Goal: Information Seeking & Learning: Find specific fact

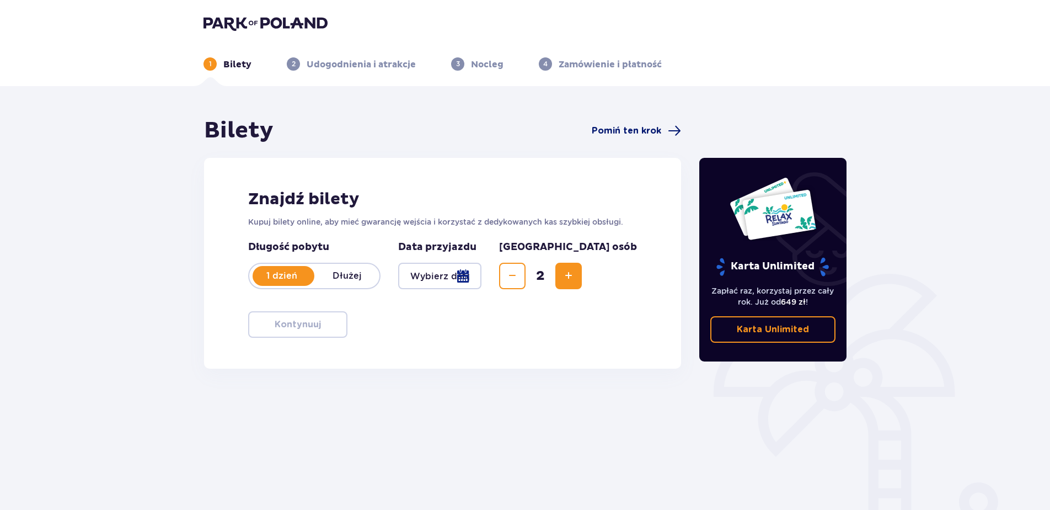
click at [651, 135] on span "Pomiń ten krok" at bounding box center [626, 131] width 69 height 12
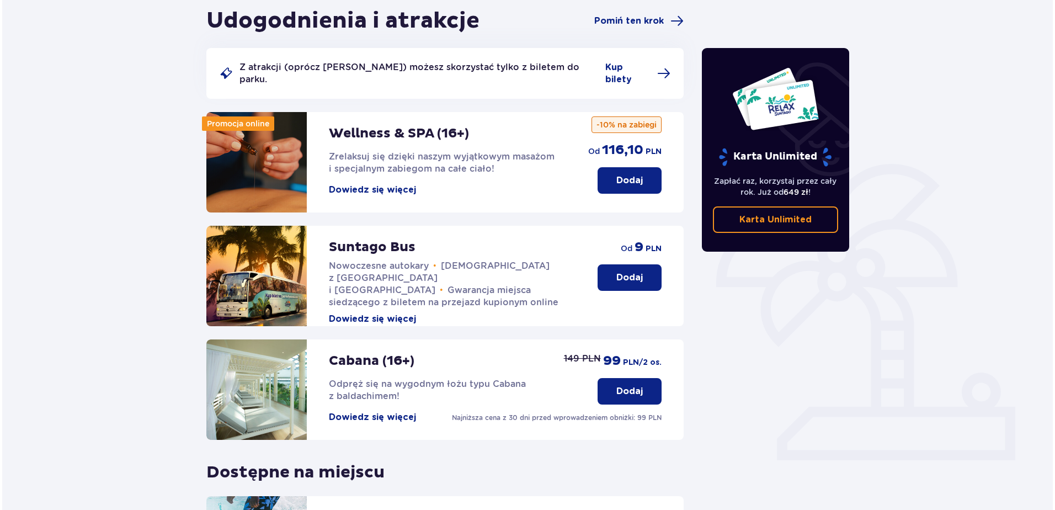
scroll to position [110, 0]
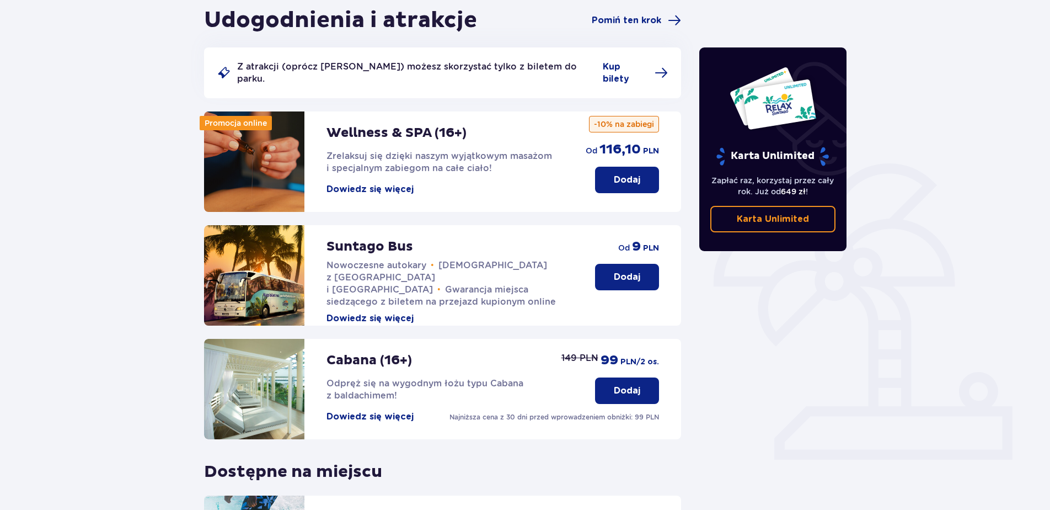
click at [408, 183] on button "Dowiedz się więcej" at bounding box center [370, 189] width 87 height 12
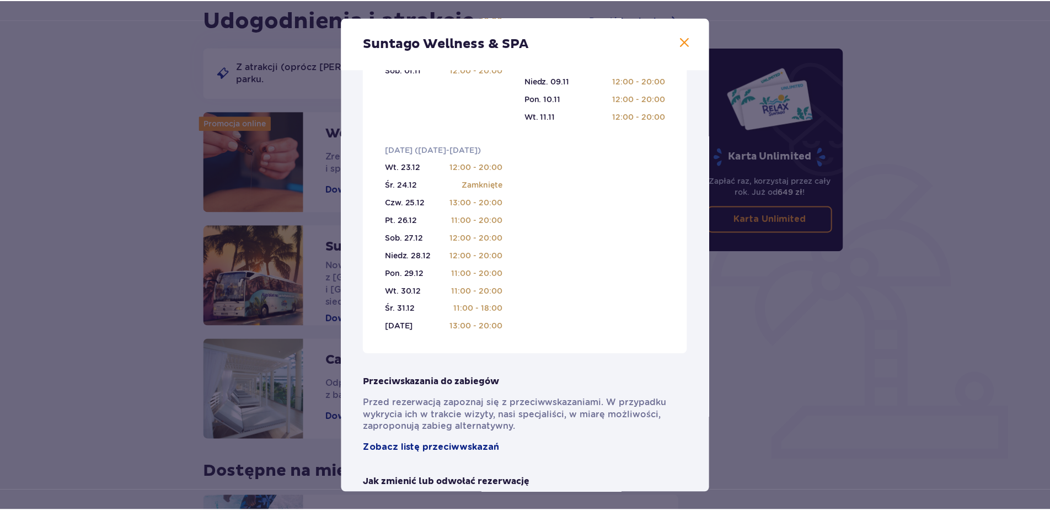
scroll to position [496, 0]
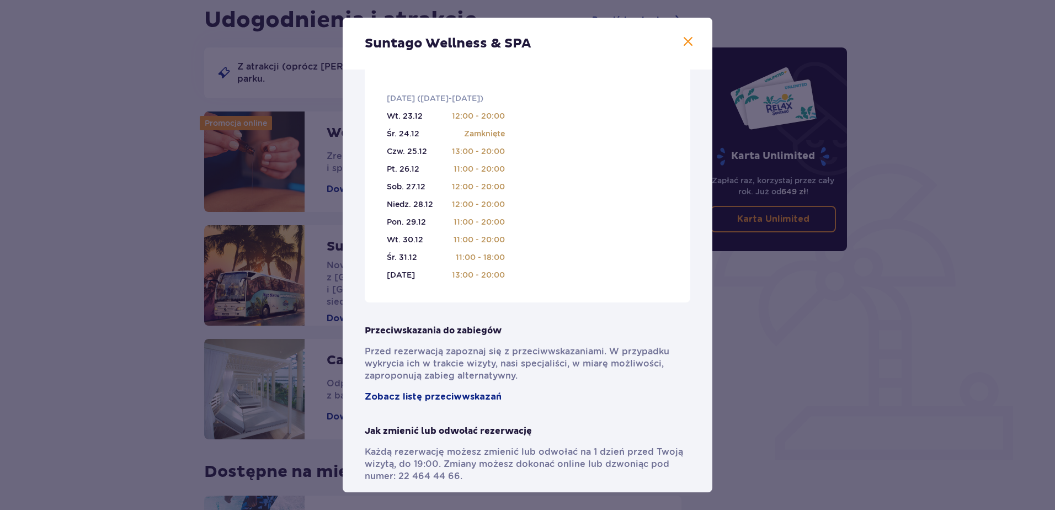
click at [683, 49] on div "Suntago Wellness & SPA" at bounding box center [528, 44] width 370 height 52
click at [683, 46] on span at bounding box center [687, 41] width 13 height 13
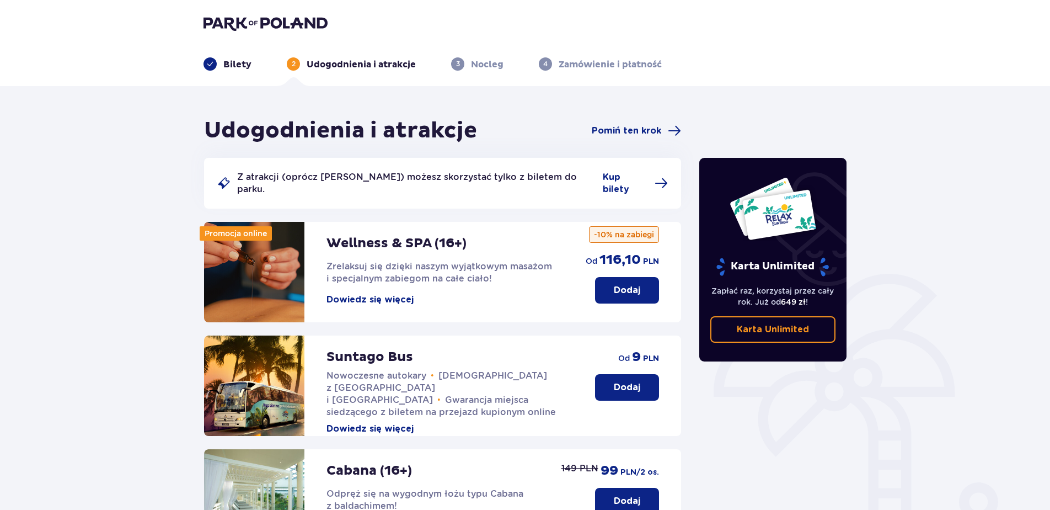
click at [262, 20] on img at bounding box center [266, 22] width 124 height 15
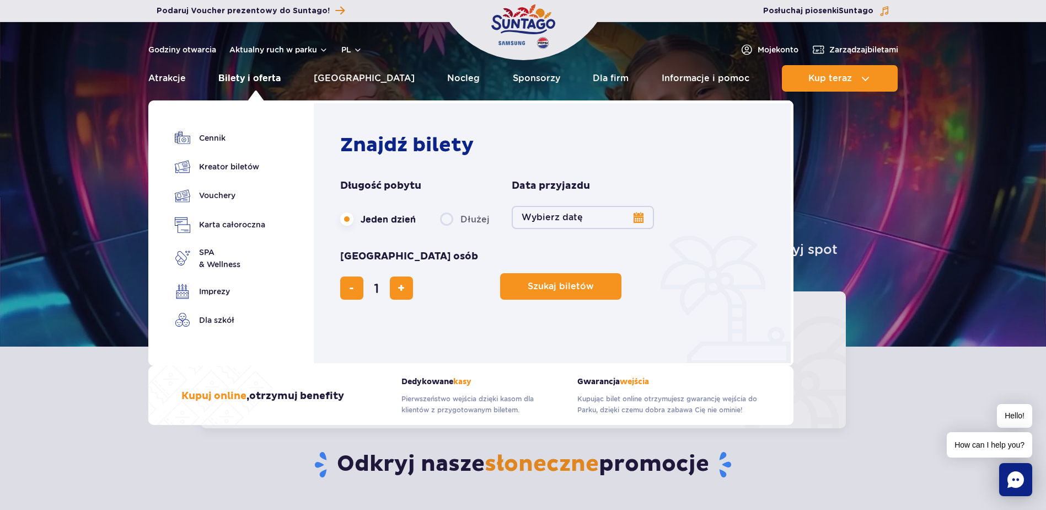
click at [274, 76] on link "Bilety i oferta" at bounding box center [249, 78] width 62 height 26
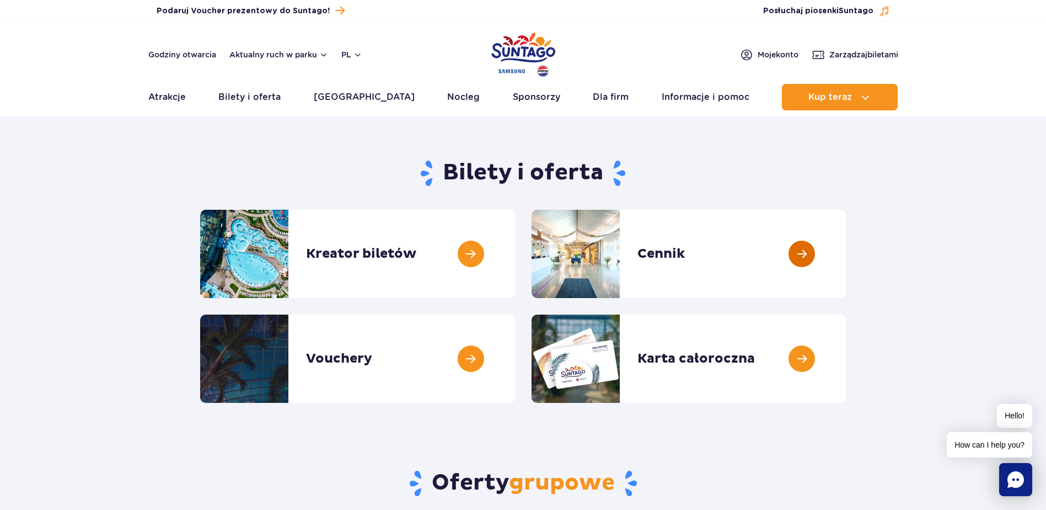
click at [846, 248] on link at bounding box center [846, 254] width 0 height 88
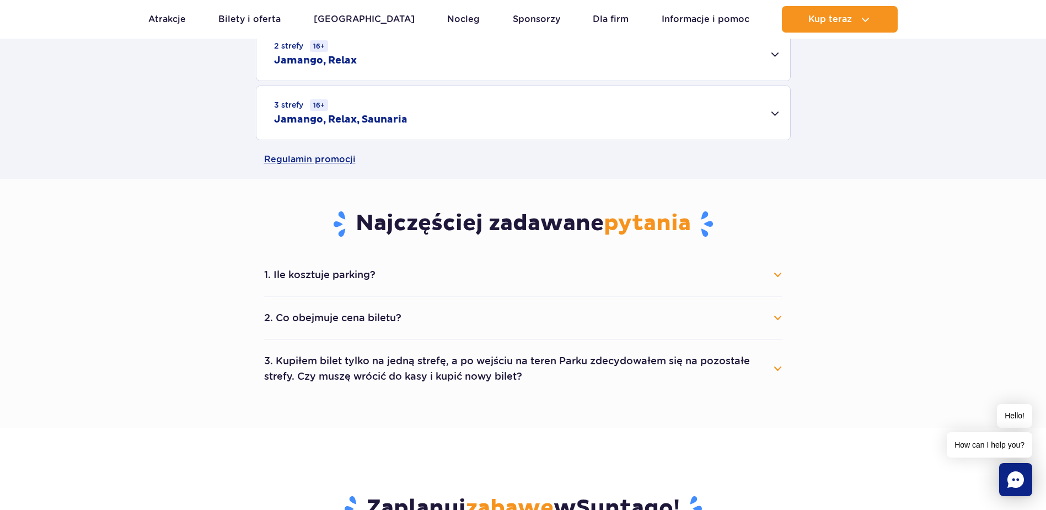
scroll to position [441, 0]
click at [773, 309] on button "2. Co obejmuje cena biletu?" at bounding box center [523, 316] width 518 height 24
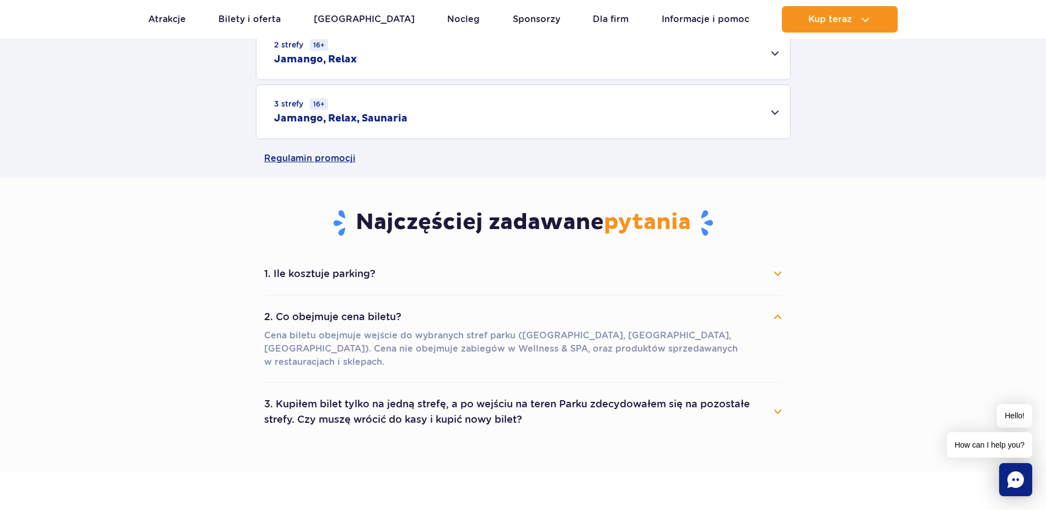
click at [773, 309] on button "2. Co obejmuje cena biletu?" at bounding box center [523, 316] width 518 height 24
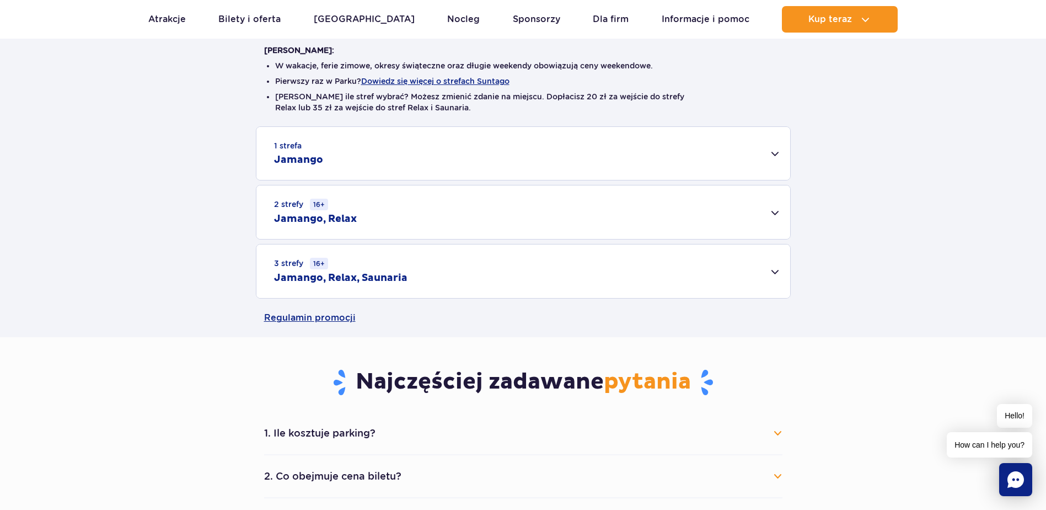
scroll to position [276, 0]
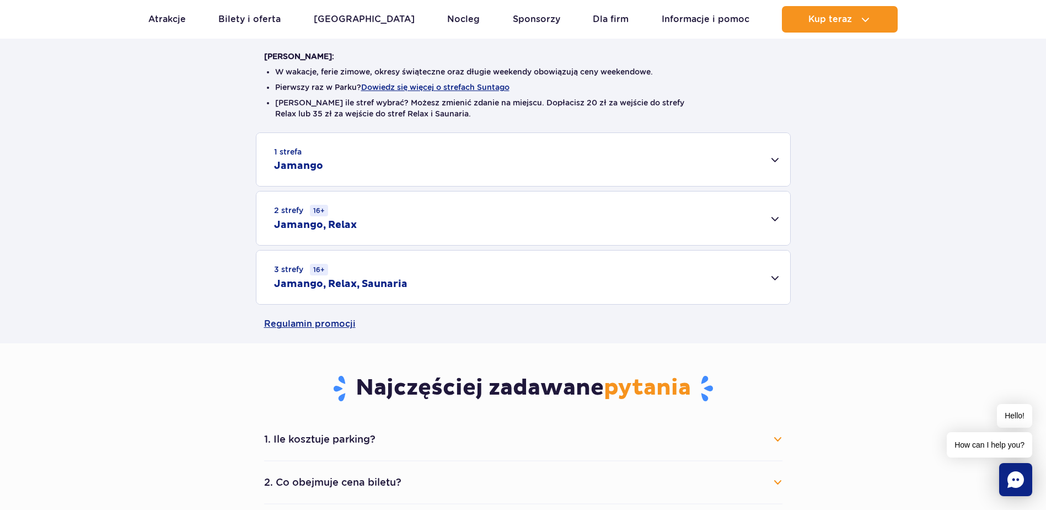
click at [784, 282] on div "3 strefy 16+ Jamango, Relax, Saunaria" at bounding box center [523, 277] width 534 height 54
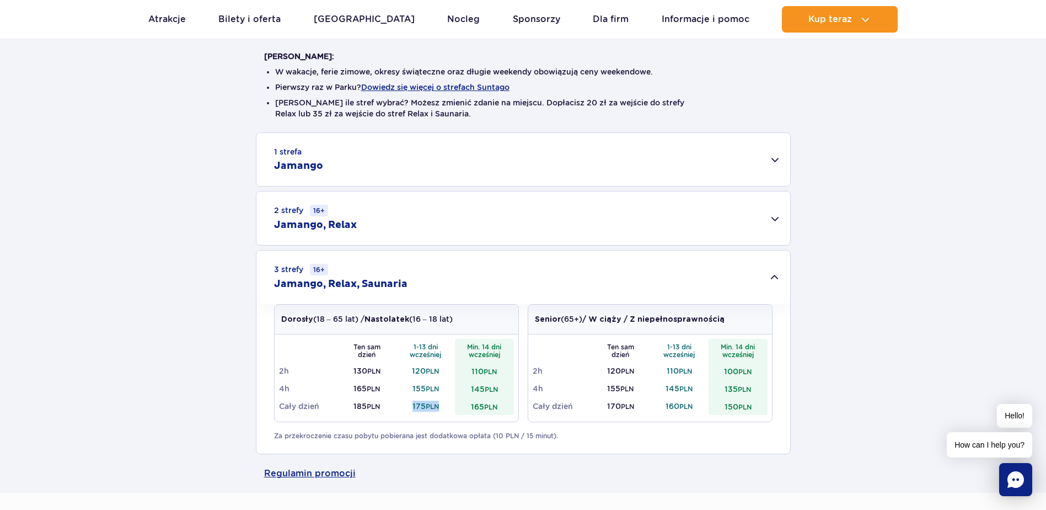
drag, startPoint x: 440, startPoint y: 405, endPoint x: 404, endPoint y: 405, distance: 35.3
click at [404, 405] on td "175 PLN" at bounding box center [426, 406] width 59 height 18
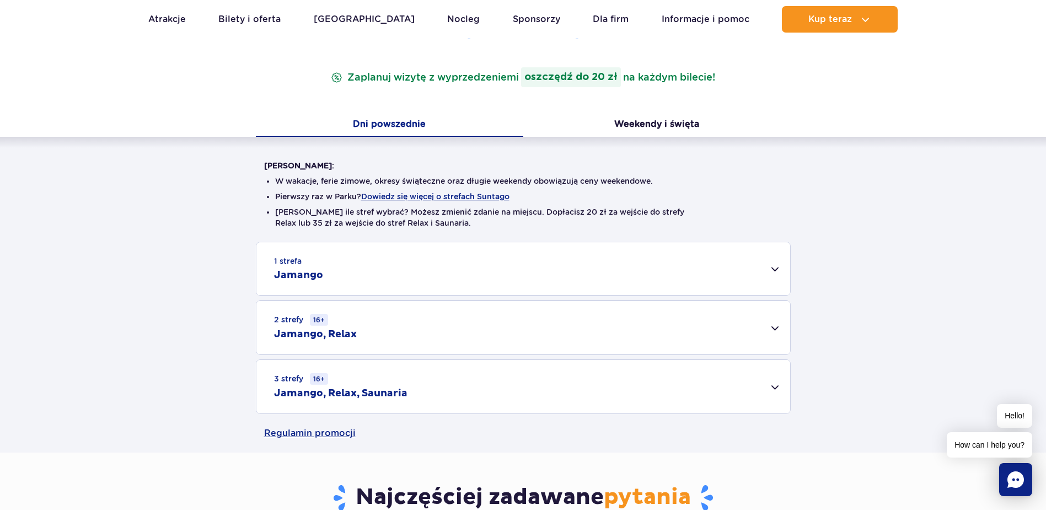
scroll to position [221, 0]
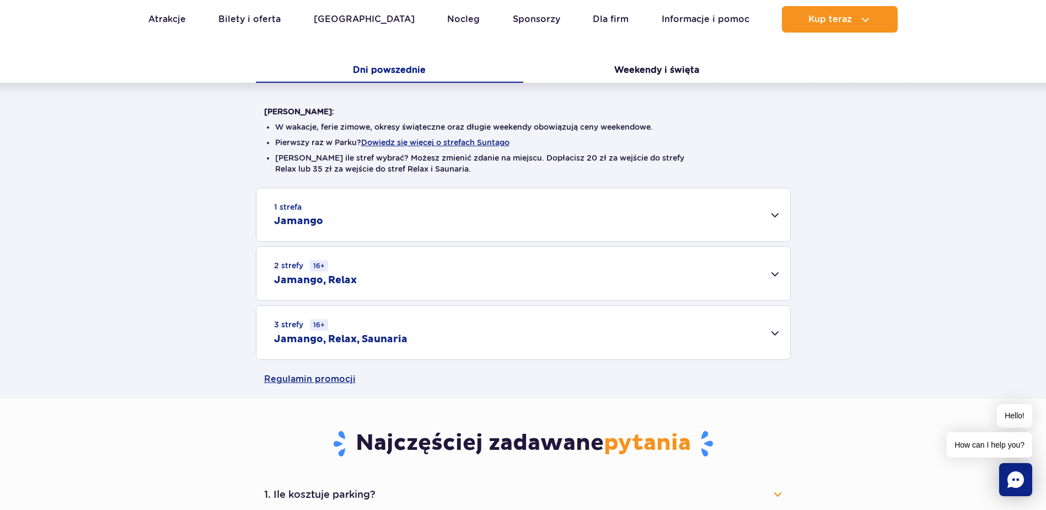
click at [473, 336] on div "3 strefy 16+ Jamango, Relax, Saunaria" at bounding box center [523, 333] width 534 height 54
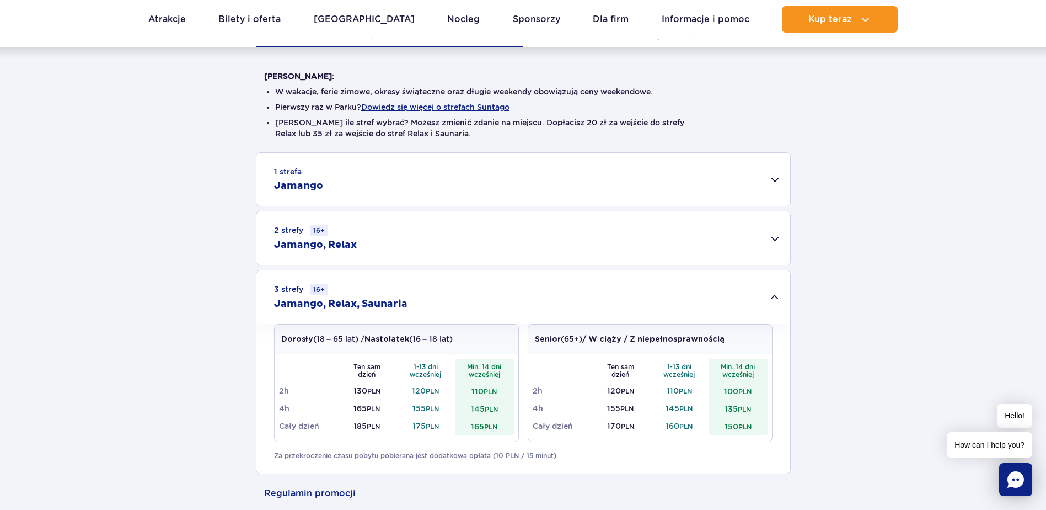
scroll to position [276, 0]
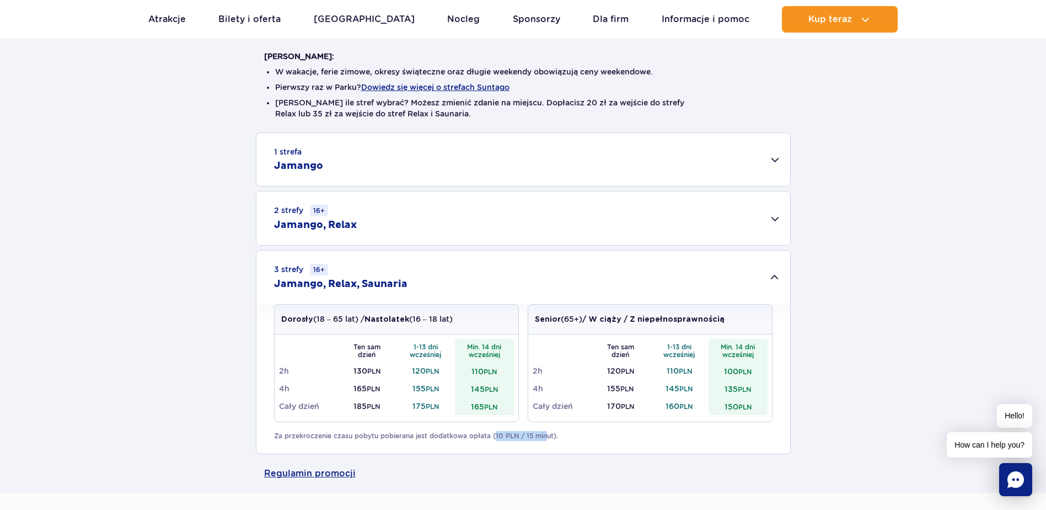
drag, startPoint x: 538, startPoint y: 436, endPoint x: 494, endPoint y: 431, distance: 44.3
click at [494, 431] on p "Za przekroczenie czasu pobytu pobierana jest dodatkowa opłata (10 PLN / 15 minu…" at bounding box center [523, 436] width 499 height 10
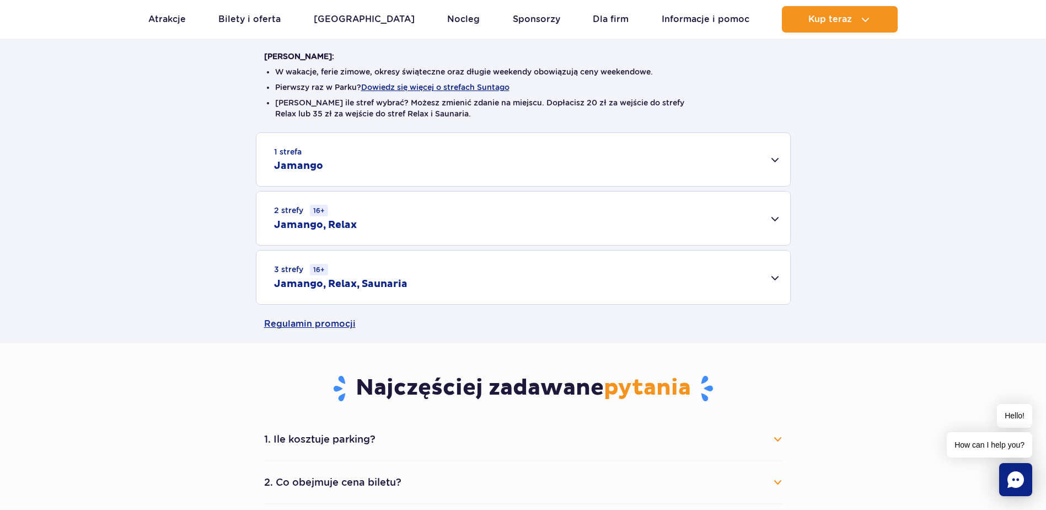
drag, startPoint x: 494, startPoint y: 431, endPoint x: 561, endPoint y: 429, distance: 67.3
click at [561, 429] on div "Najczęściej zadawane pytania 1. Ile kosztuje parking? Parking kosztuje 25 zł za…" at bounding box center [523, 452] width 535 height 218
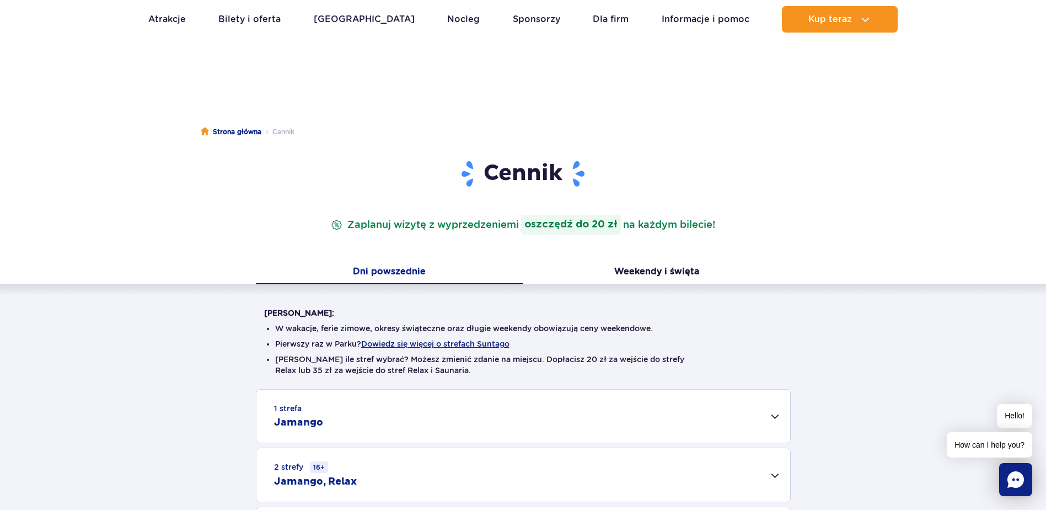
scroll to position [0, 0]
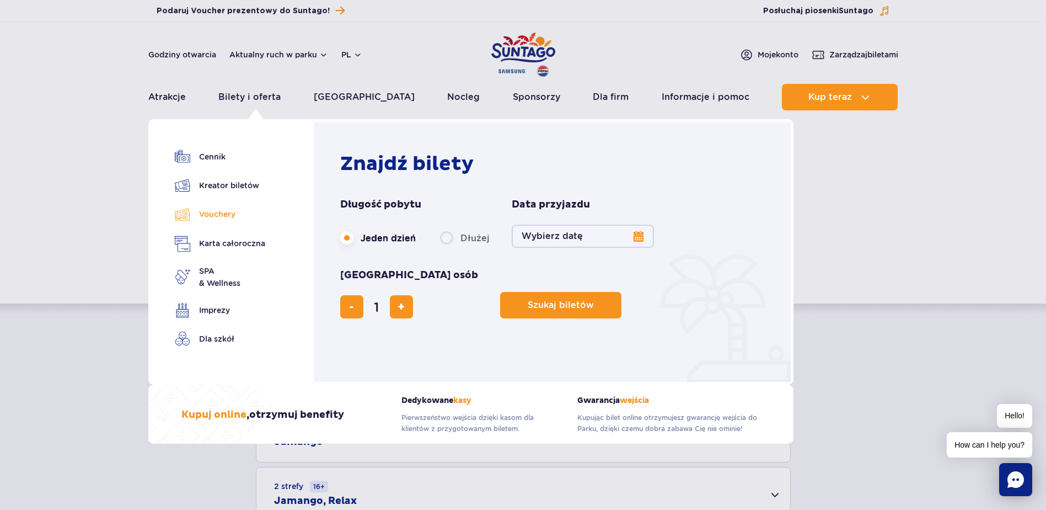
click at [214, 218] on link "Vouchery" at bounding box center [220, 214] width 90 height 16
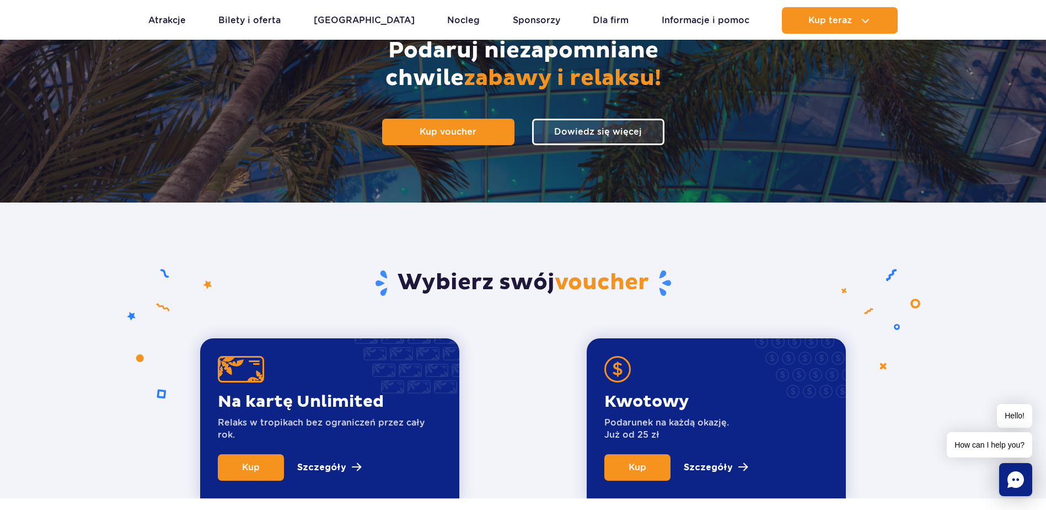
scroll to position [276, 0]
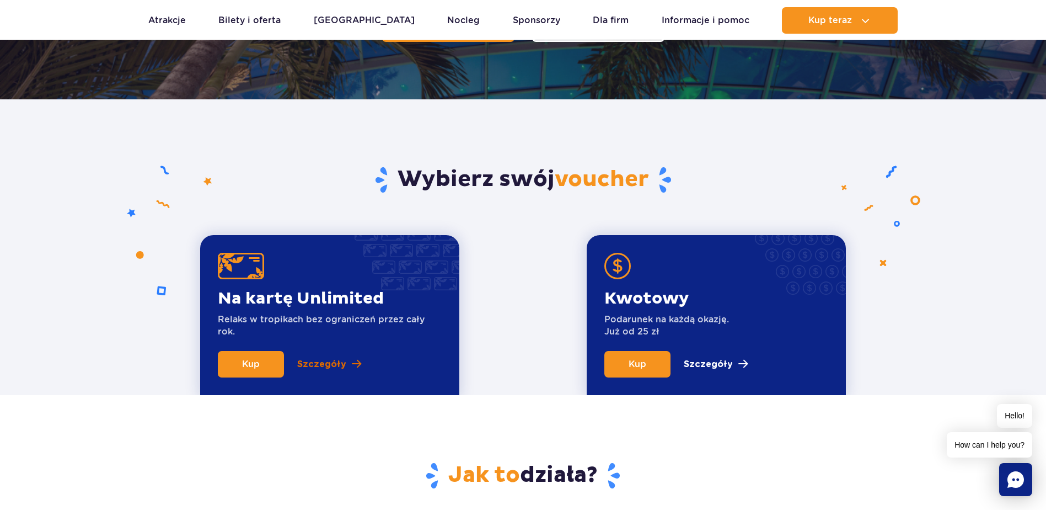
click at [352, 363] on span at bounding box center [356, 364] width 9 height 10
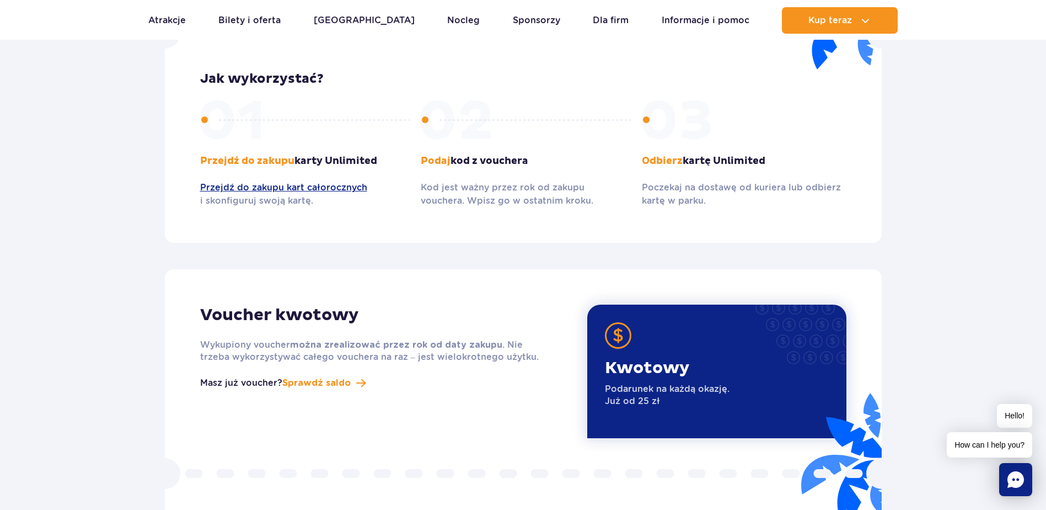
scroll to position [1344, 0]
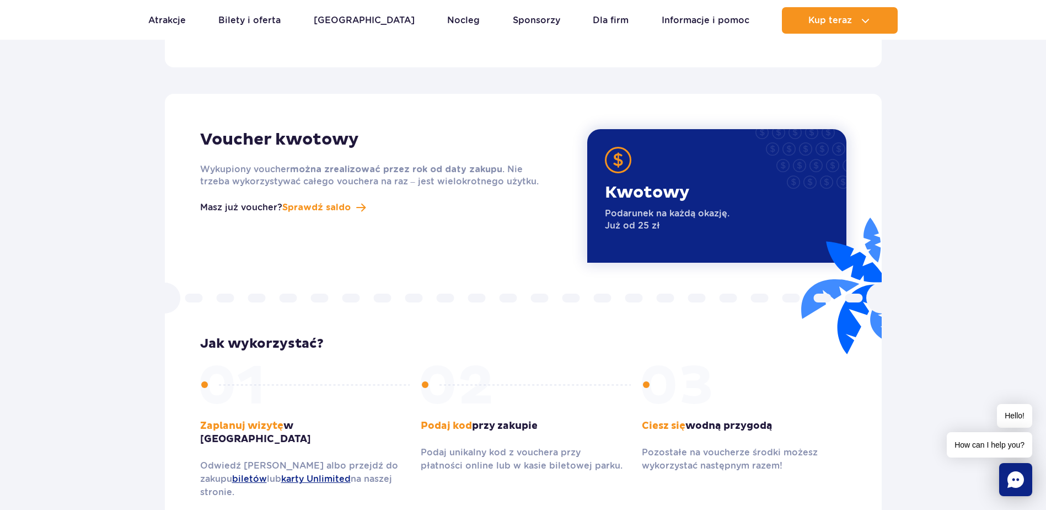
click at [228, 163] on p "Wykupiony voucher można zrealizować przez rok od daty zakupu . Nie trzeba wykor…" at bounding box center [375, 175] width 351 height 24
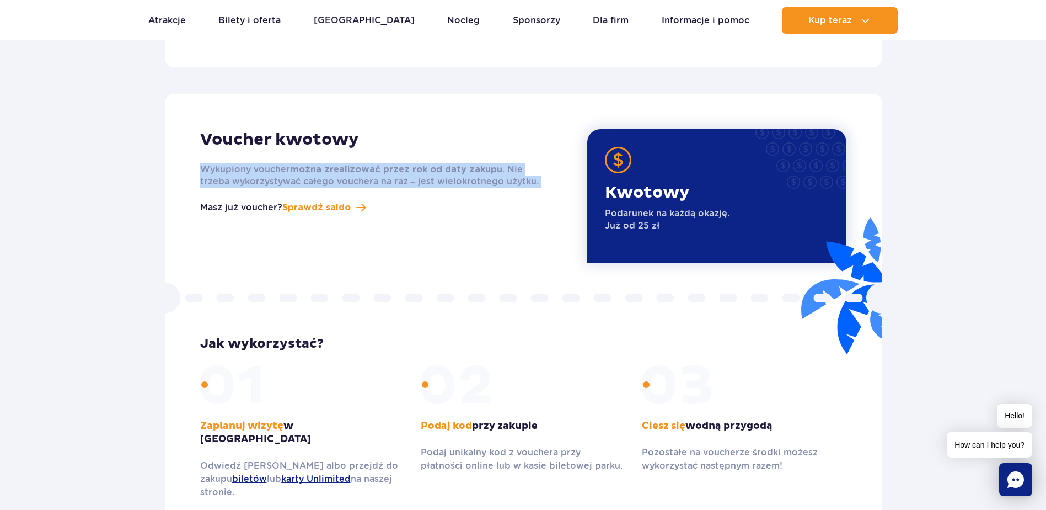
click at [228, 163] on p "Wykupiony voucher można zrealizować przez rok od daty zakupu . Nie trzeba wykor…" at bounding box center [375, 175] width 351 height 24
click at [226, 163] on p "Wykupiony voucher można zrealizować przez rok od daty zakupu . Nie trzeba wykor…" at bounding box center [375, 175] width 351 height 24
click at [382, 173] on p "Wykupiony voucher można zrealizować przez rok od daty zakupu . Nie trzeba wykor…" at bounding box center [375, 175] width 351 height 24
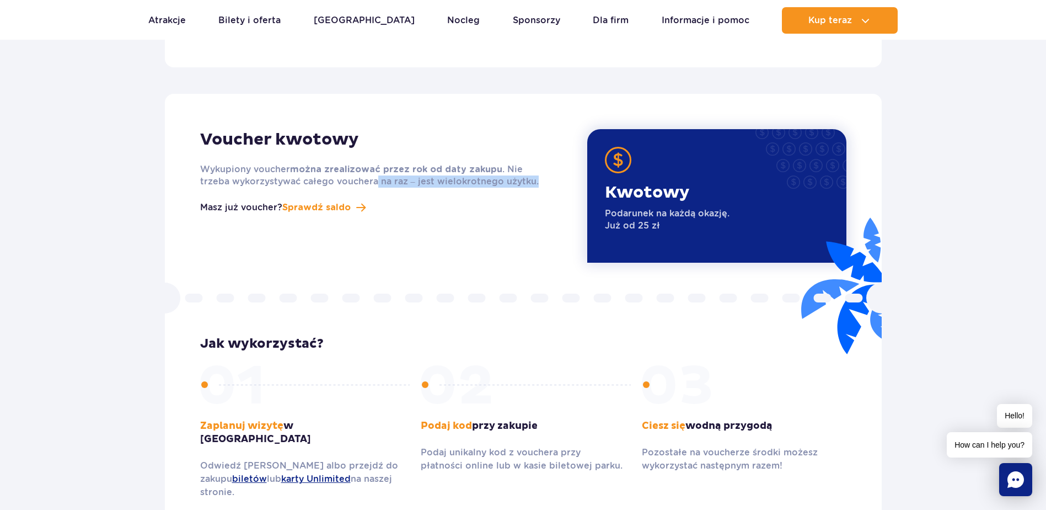
drag, startPoint x: 505, startPoint y: 173, endPoint x: 301, endPoint y: 169, distance: 204.7
click at [301, 169] on p "Wykupiony voucher można zrealizować przez rok od daty zakupu . Nie trzeba wykor…" at bounding box center [375, 175] width 351 height 24
drag, startPoint x: 301, startPoint y: 169, endPoint x: 249, endPoint y: 192, distance: 56.5
click at [235, 201] on p "Masz już voucher?" at bounding box center [241, 207] width 82 height 13
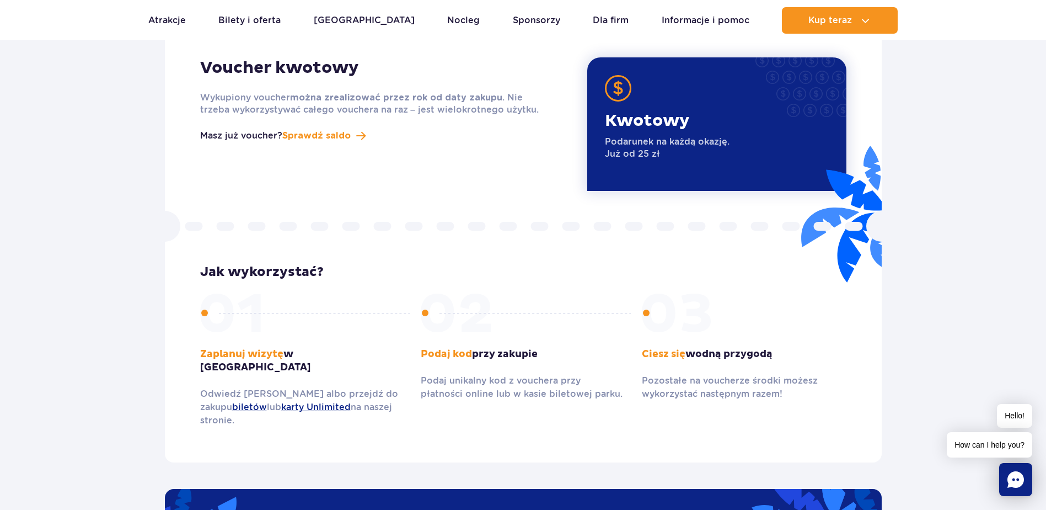
scroll to position [1399, 0]
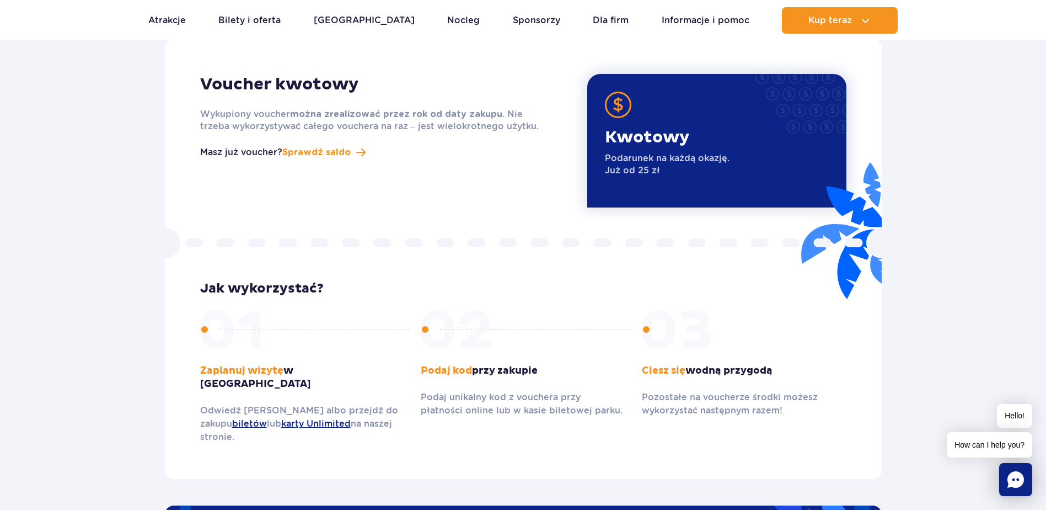
click at [293, 85] on div "Voucher kwotowy Wykupiony voucher można zrealizować przez rok od daty zakupu . …" at bounding box center [385, 140] width 387 height 133
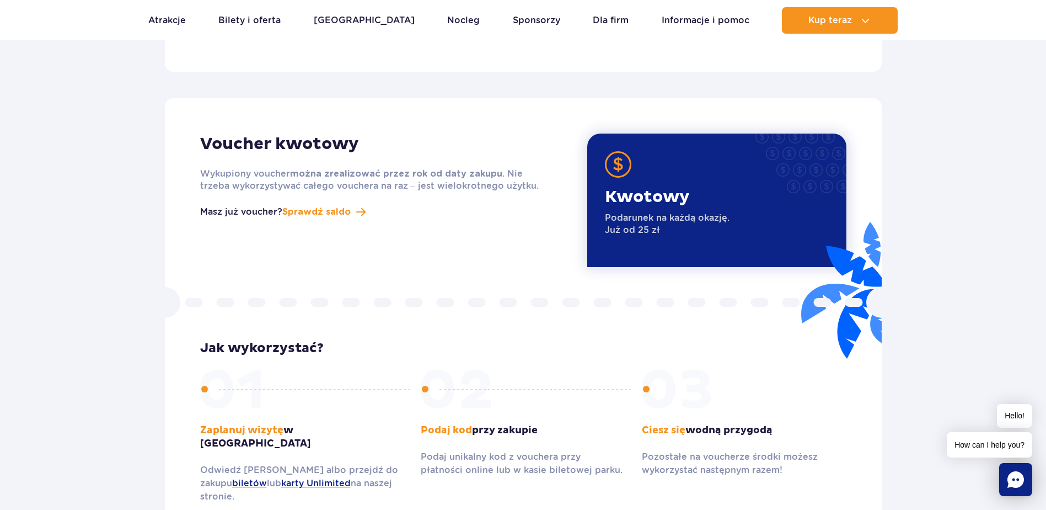
scroll to position [1288, 0]
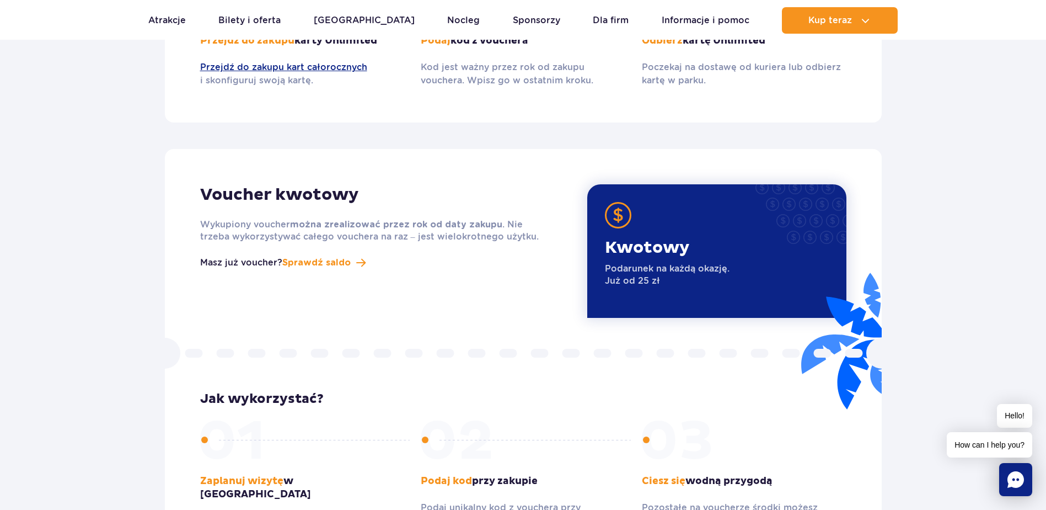
drag, startPoint x: 442, startPoint y: 218, endPoint x: 456, endPoint y: 218, distance: 13.2
click at [442, 218] on p "Wykupiony voucher można zrealizować przez rok od daty zakupu . Nie trzeba wykor…" at bounding box center [375, 230] width 351 height 24
click at [652, 223] on div "Kwotowy Podarunek na każdą okazję. Już od 25 zł" at bounding box center [716, 250] width 259 height 133
click at [654, 263] on p "Podarunek na każdą okazję. Już od 25 zł" at bounding box center [667, 275] width 125 height 24
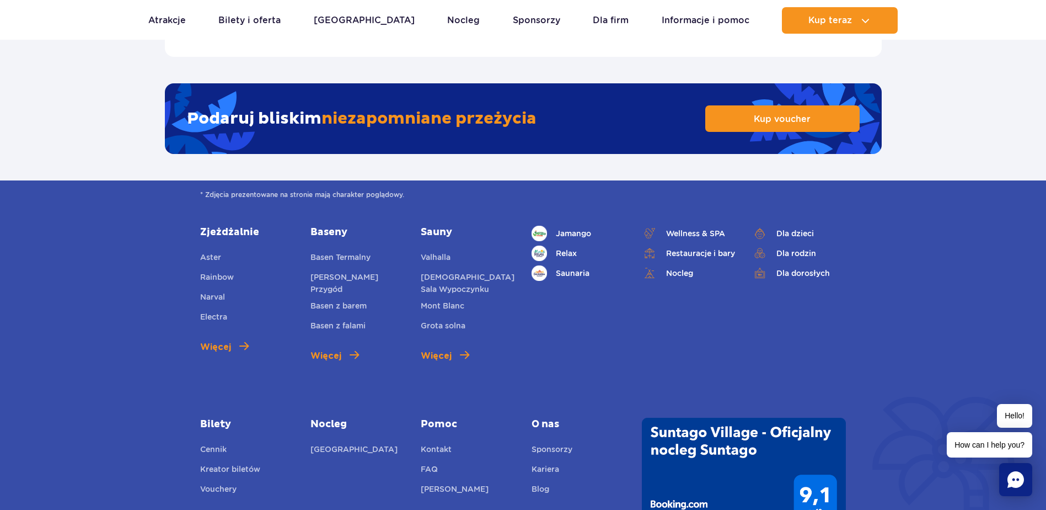
scroll to position [1840, 0]
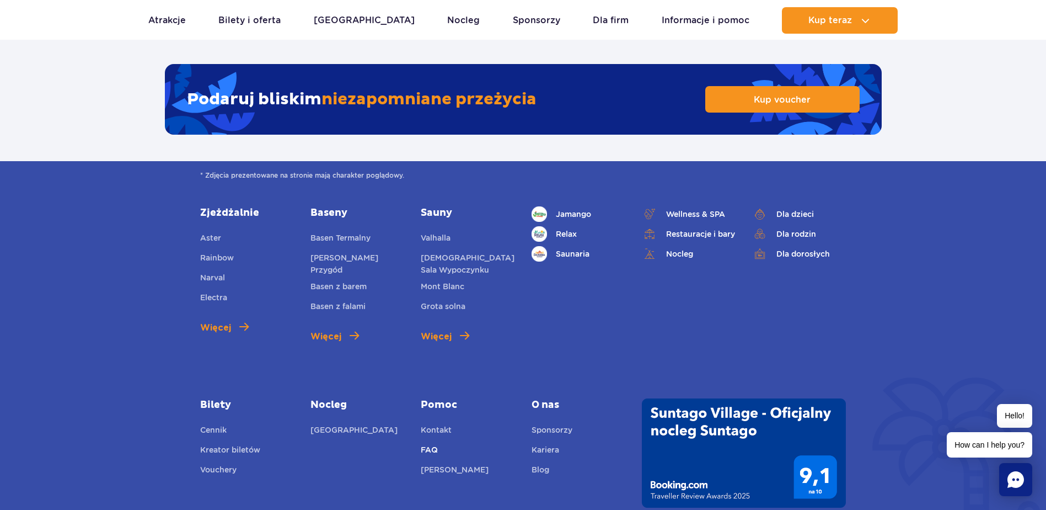
click at [434, 443] on link "FAQ" at bounding box center [429, 450] width 17 height 15
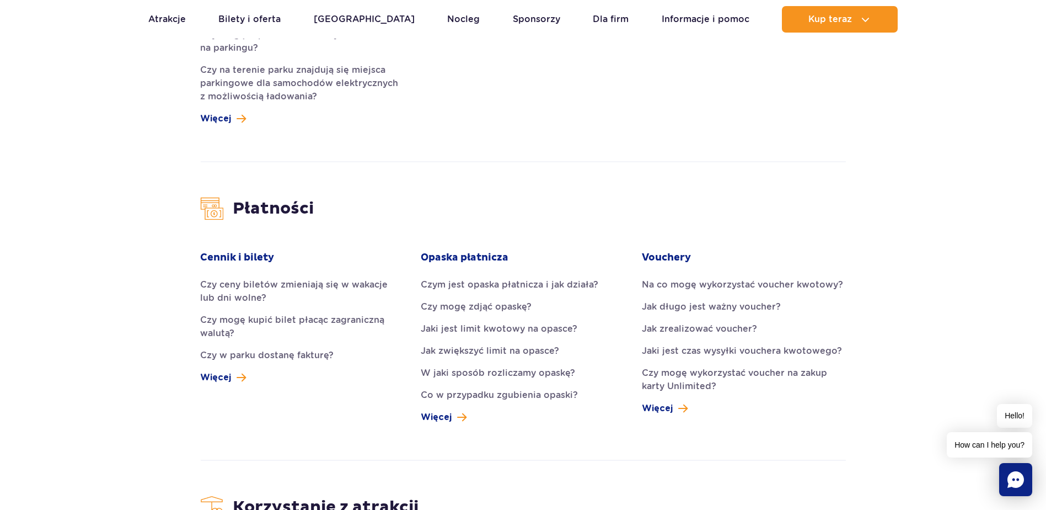
scroll to position [1048, 0]
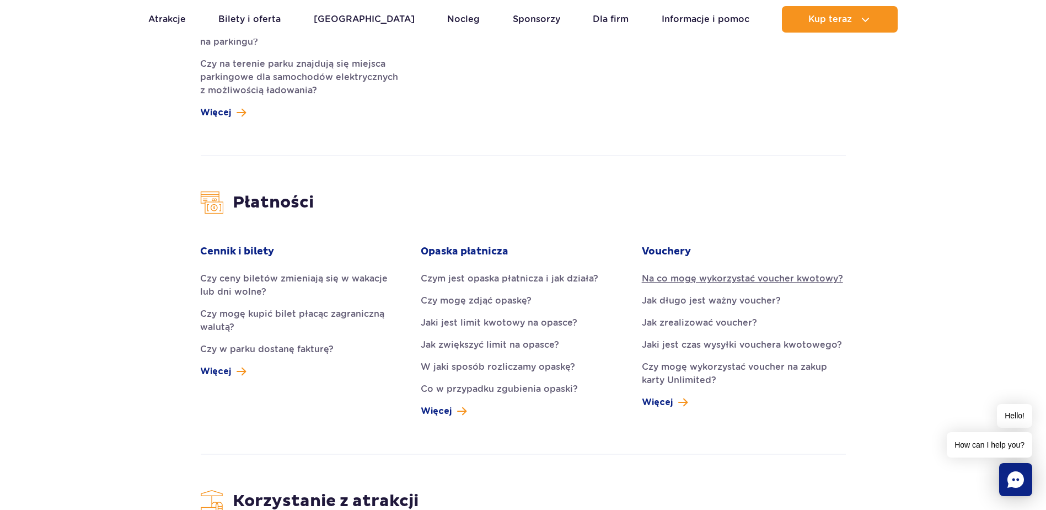
click at [681, 272] on link "Na co mogę wykorzystać voucher kwotowy?" at bounding box center [744, 278] width 204 height 13
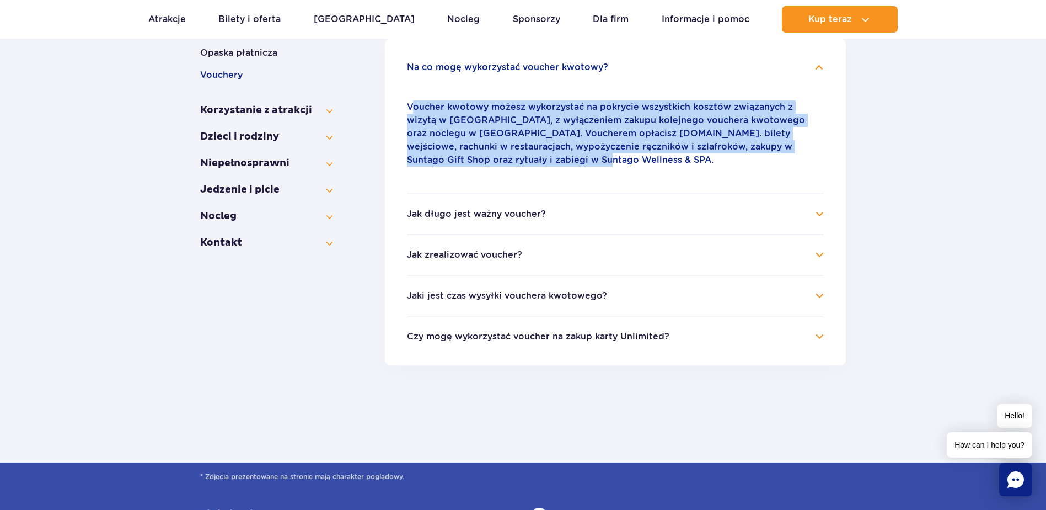
drag, startPoint x: 479, startPoint y: 158, endPoint x: 413, endPoint y: 107, distance: 84.2
click at [413, 107] on p "Voucher kwotowy możesz wykorzystać na pokrycie wszystkich kosztów związanych z …" at bounding box center [615, 133] width 417 height 66
drag, startPoint x: 413, startPoint y: 107, endPoint x: 523, endPoint y: 154, distance: 120.1
click at [523, 154] on p "Voucher kwotowy możesz wykorzystać na pokrycie wszystkich kosztów związanych z …" at bounding box center [615, 133] width 417 height 66
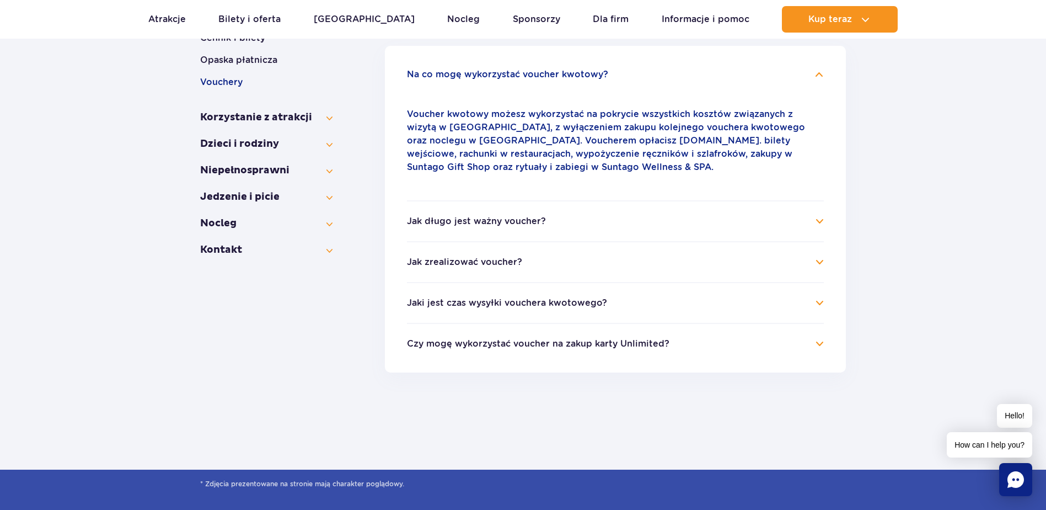
scroll to position [206, 0]
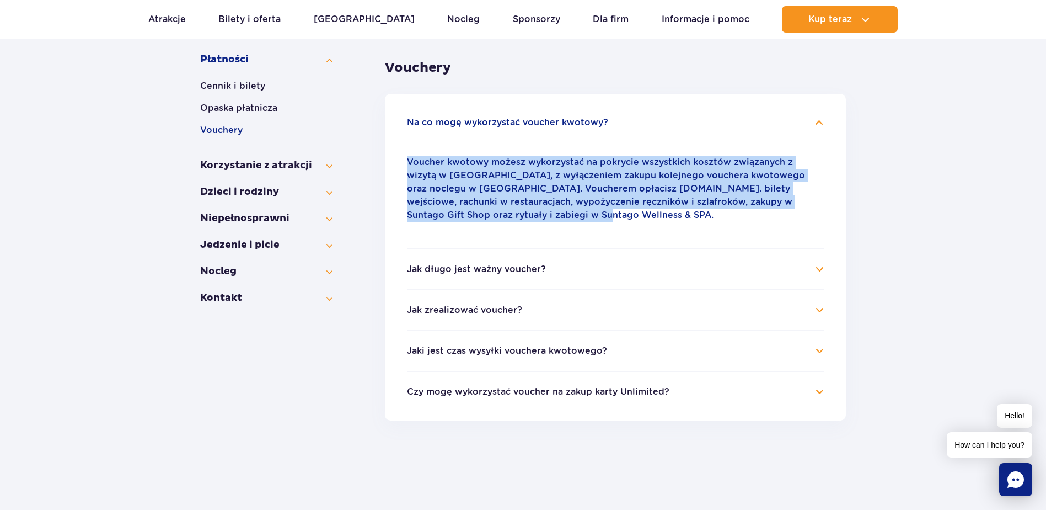
drag, startPoint x: 487, startPoint y: 215, endPoint x: 389, endPoint y: 161, distance: 112.1
click at [389, 161] on ul "Na co mogę wykorzystać voucher kwotowy? Voucher kwotowy możesz wykorzystać na p…" at bounding box center [615, 257] width 461 height 327
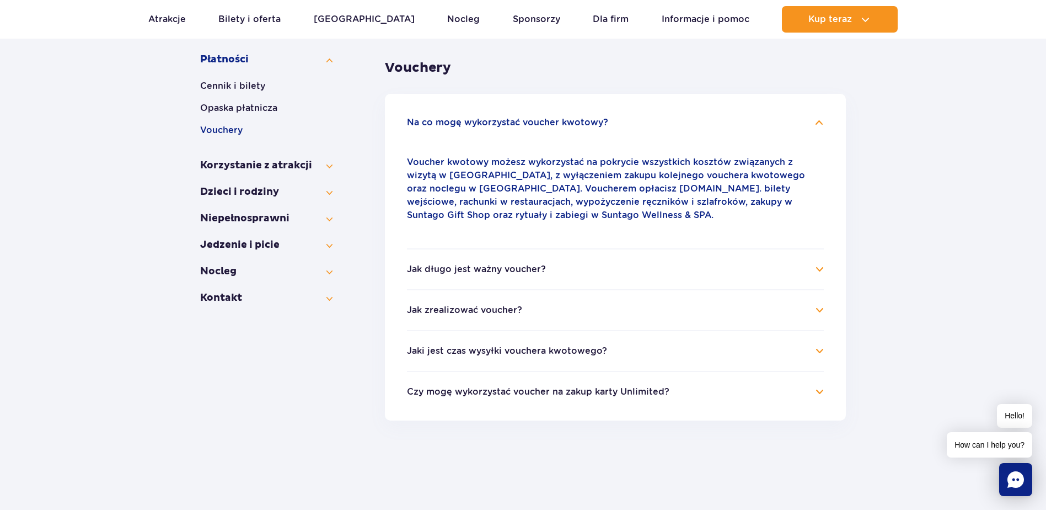
click at [614, 267] on h4 "Jak długo jest ważny voucher?" at bounding box center [615, 269] width 417 height 13
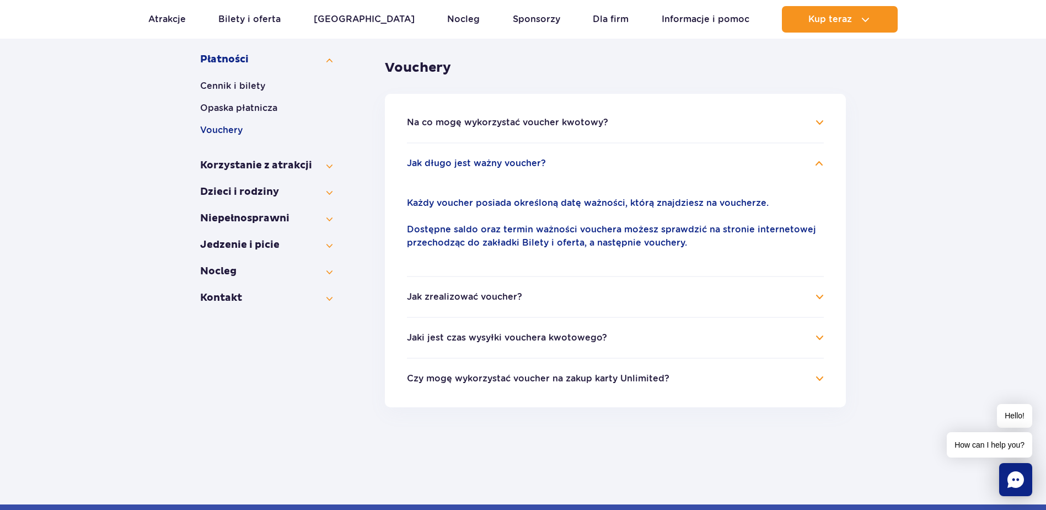
click at [659, 372] on h4 "Czy mogę wykorzystać voucher na zakup karty Unlimited?" at bounding box center [615, 378] width 417 height 13
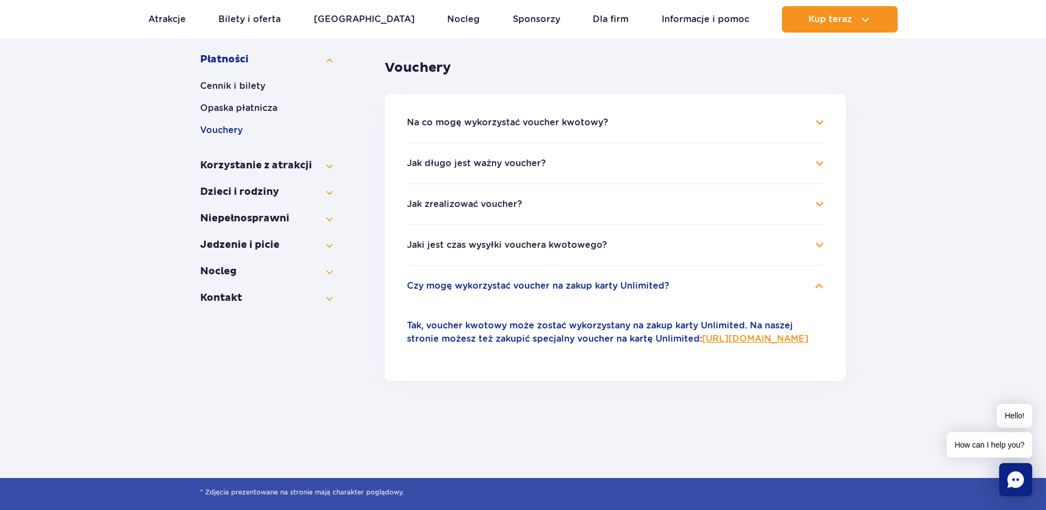
click at [554, 131] on li "Na co mogę wykorzystać voucher kwotowy? Voucher kwotowy możesz wykorzystać na p…" at bounding box center [615, 129] width 417 height 26
click at [554, 127] on button "Na co mogę wykorzystać voucher kwotowy?" at bounding box center [507, 122] width 201 height 10
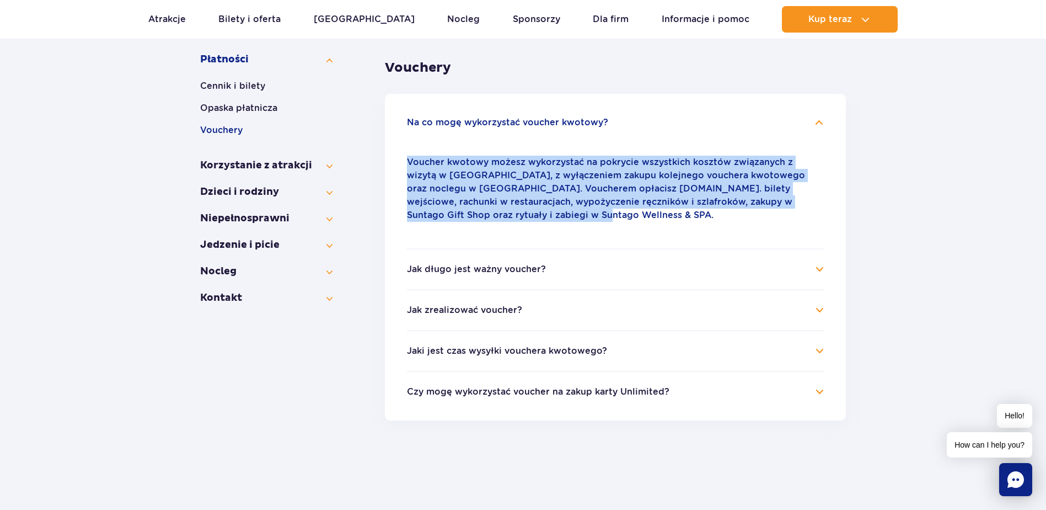
drag, startPoint x: 480, startPoint y: 217, endPoint x: 405, endPoint y: 158, distance: 95.0
click at [405, 158] on ul "Na co mogę wykorzystać voucher kwotowy? Voucher kwotowy możesz wykorzystać na p…" at bounding box center [615, 257] width 461 height 327
drag, startPoint x: 405, startPoint y: 158, endPoint x: 549, endPoint y: 228, distance: 159.4
click at [550, 229] on div "Voucher kwotowy możesz wykorzystać na pokrycie wszystkich kosztów związanych z …" at bounding box center [615, 188] width 417 height 93
